Goal: Navigation & Orientation: Find specific page/section

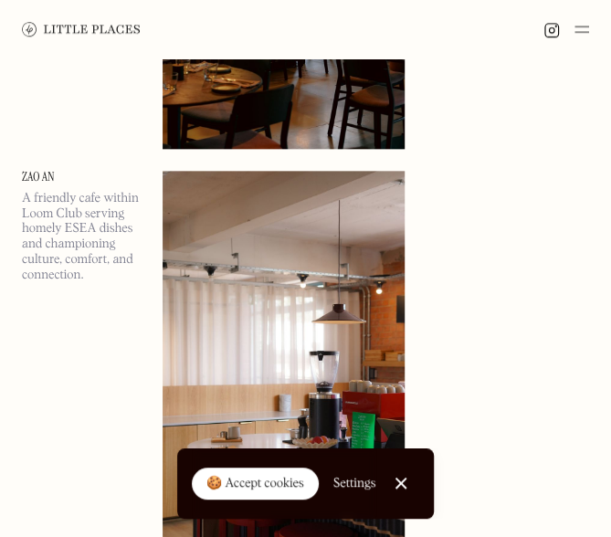
scroll to position [506, 0]
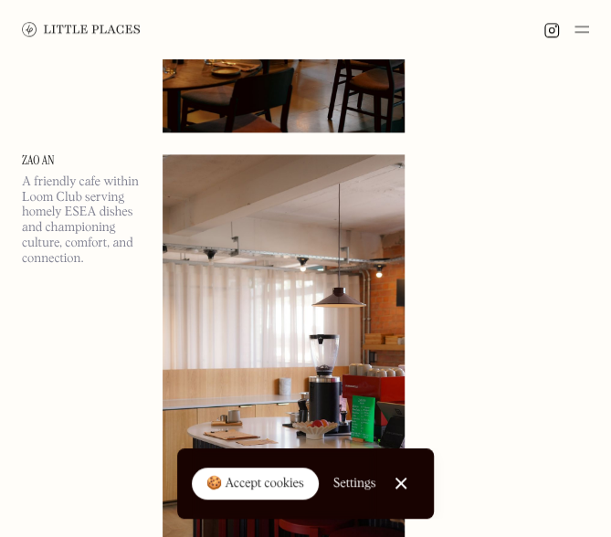
click at [414, 479] on link "Close Cookie Popup" at bounding box center [401, 483] width 37 height 37
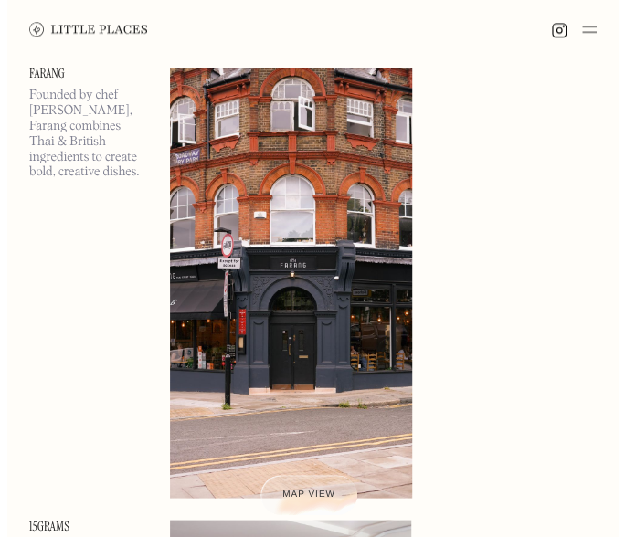
scroll to position [2399, 0]
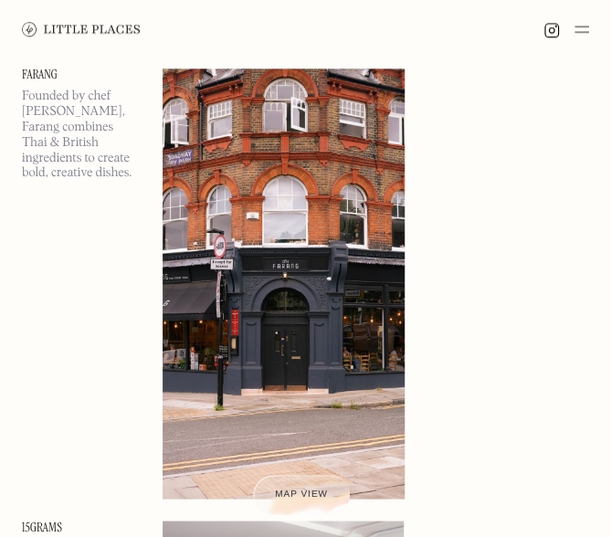
click at [347, 339] on img at bounding box center [284, 284] width 242 height 430
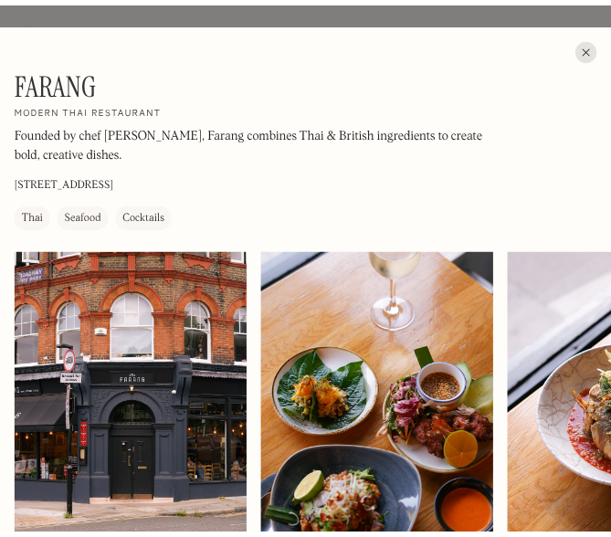
scroll to position [45, 0]
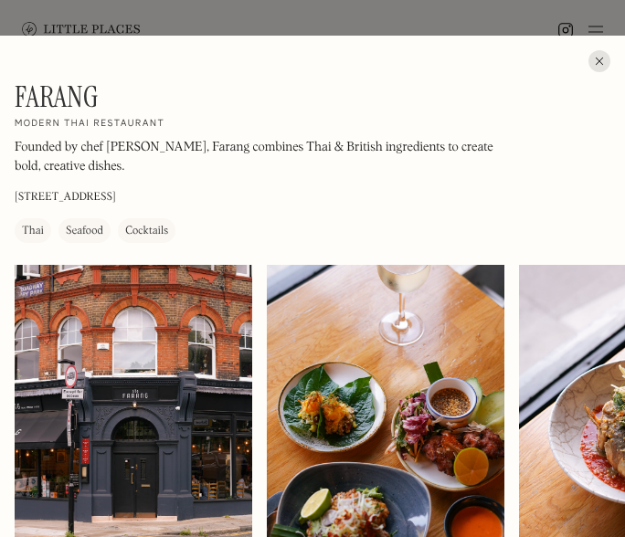
click at [589, 62] on div at bounding box center [600, 61] width 22 height 22
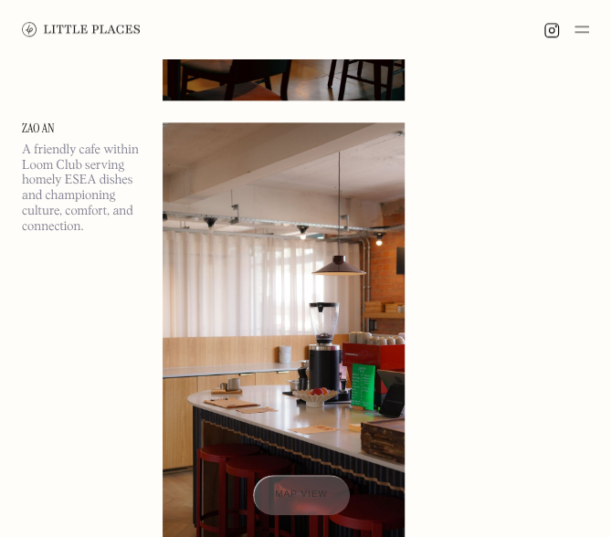
scroll to position [498, 0]
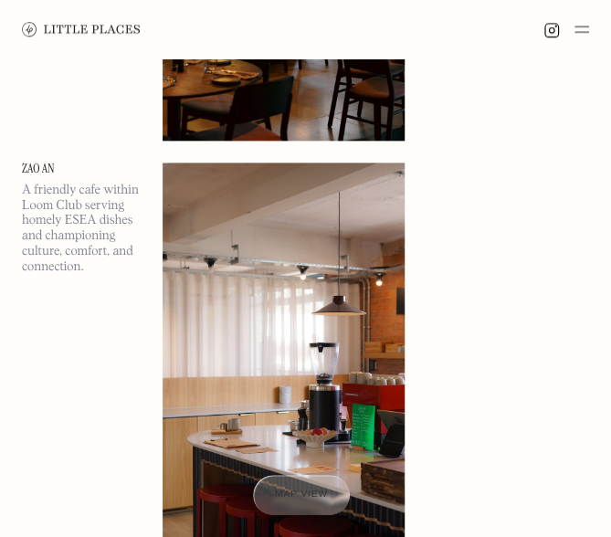
click at [86, 34] on img at bounding box center [81, 29] width 119 height 15
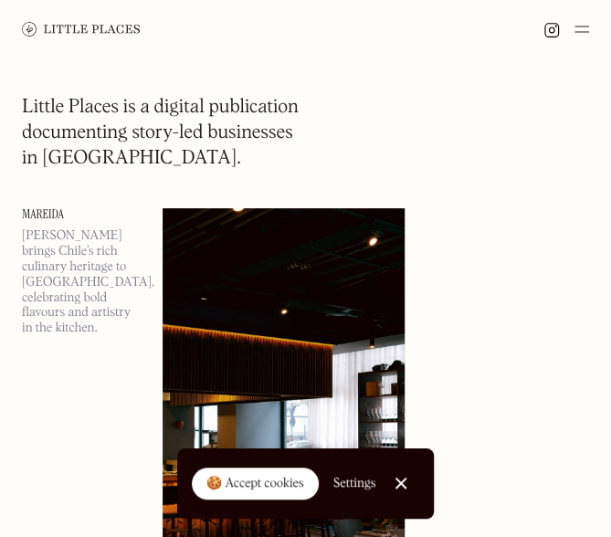
click at [29, 32] on img at bounding box center [81, 29] width 119 height 15
